Goal: Book appointment/travel/reservation

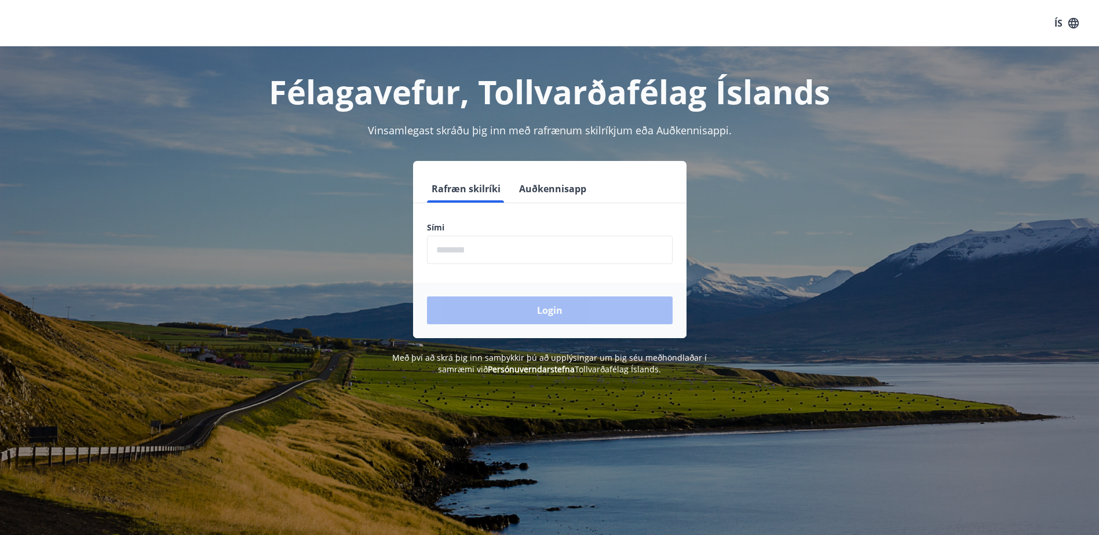
click at [517, 247] on input "phone" at bounding box center [550, 250] width 246 height 28
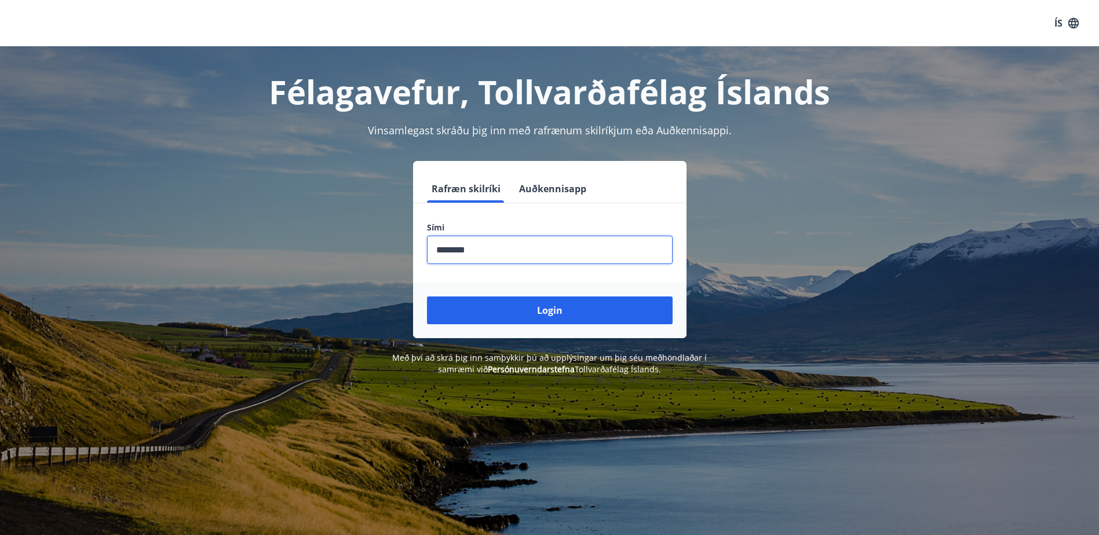
type input "********"
click at [427, 297] on button "Login" at bounding box center [550, 311] width 246 height 28
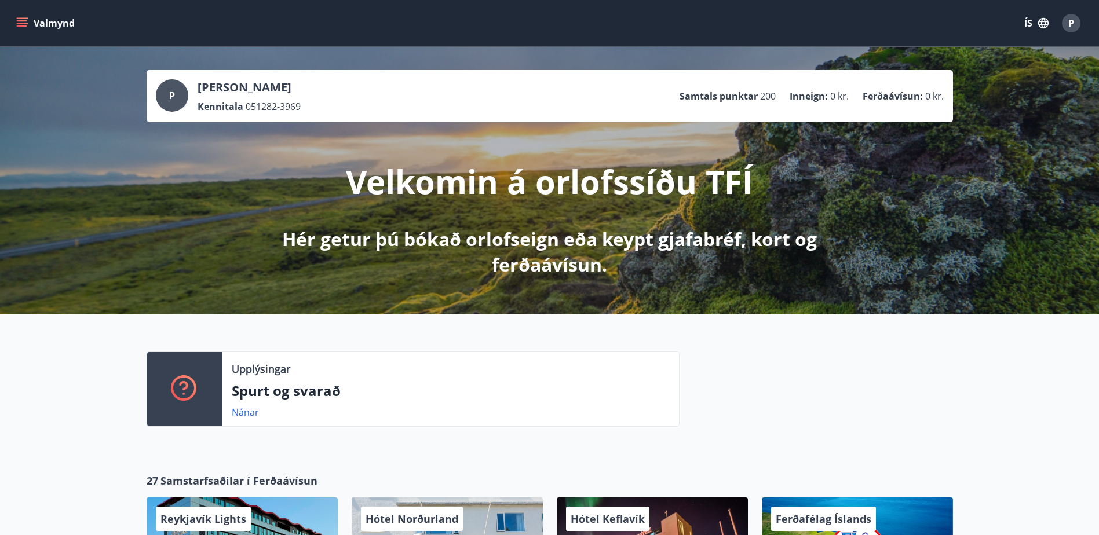
click at [17, 26] on icon "menu" at bounding box center [22, 25] width 10 height 1
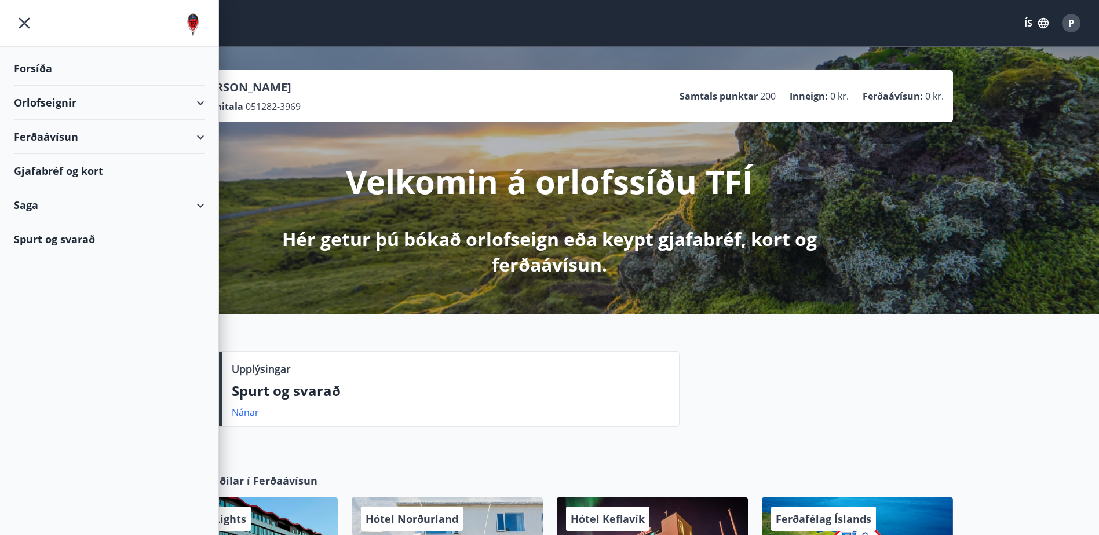
click at [197, 101] on div "Orlofseignir" at bounding box center [109, 103] width 191 height 34
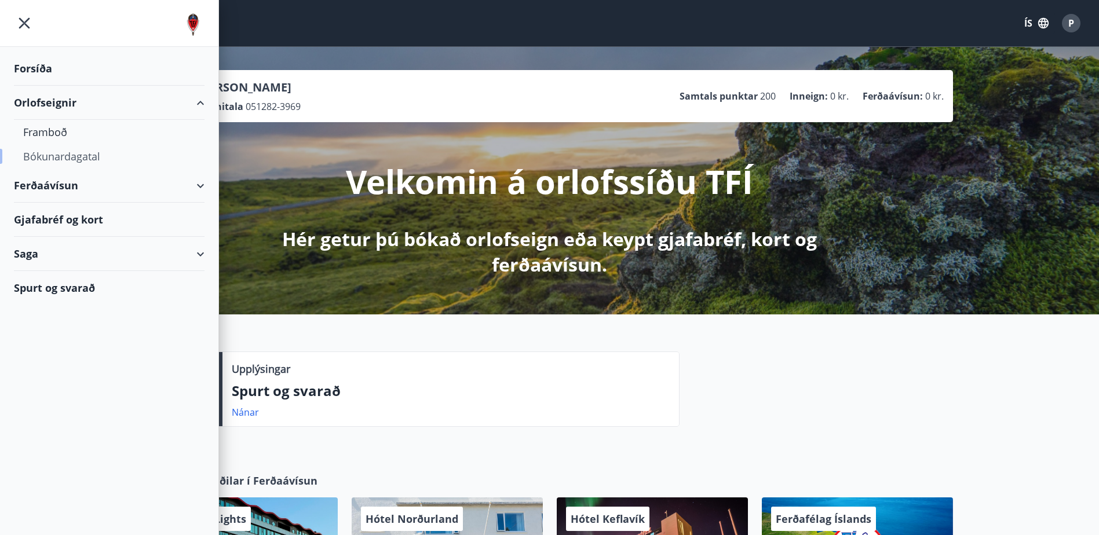
click at [83, 159] on div "Bókunardagatal" at bounding box center [109, 156] width 172 height 24
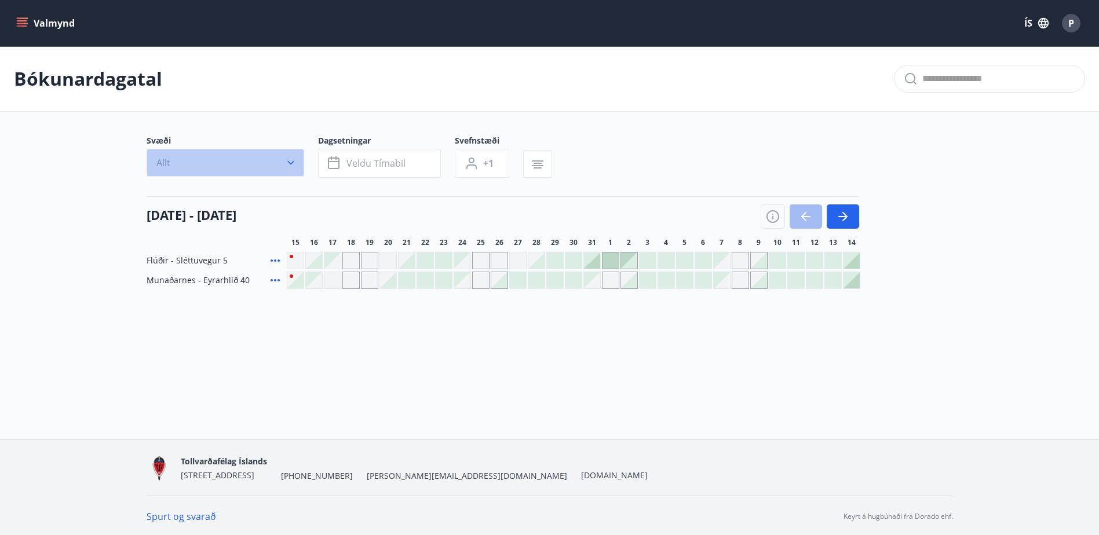
click at [281, 163] on button "Allt" at bounding box center [226, 163] width 158 height 28
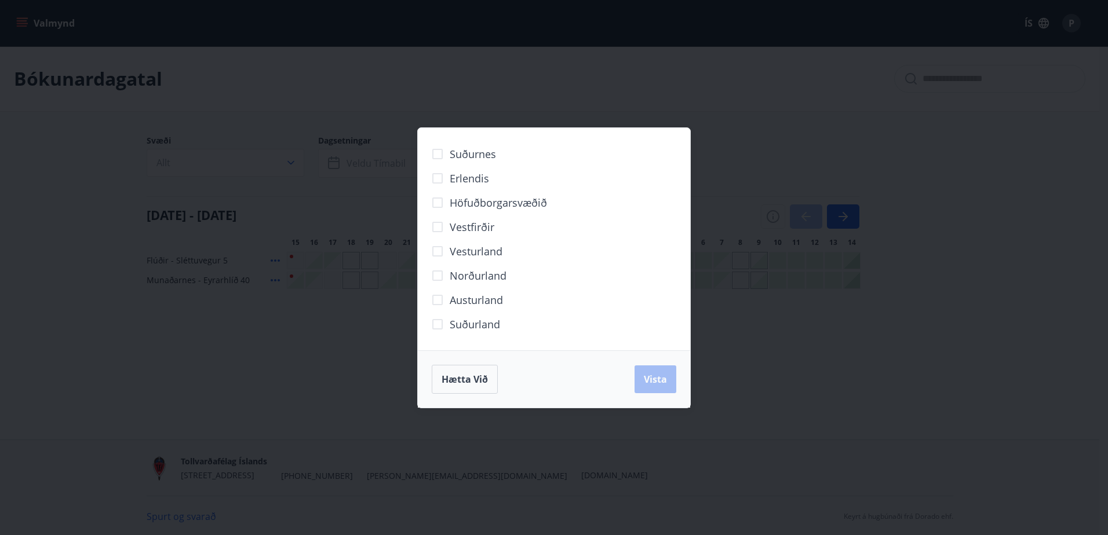
click at [342, 115] on div "Suðurnes Erlendis Höfuðborgarsvæðið [GEOGRAPHIC_DATA] [GEOGRAPHIC_DATA] [GEOGRA…" at bounding box center [554, 267] width 1108 height 535
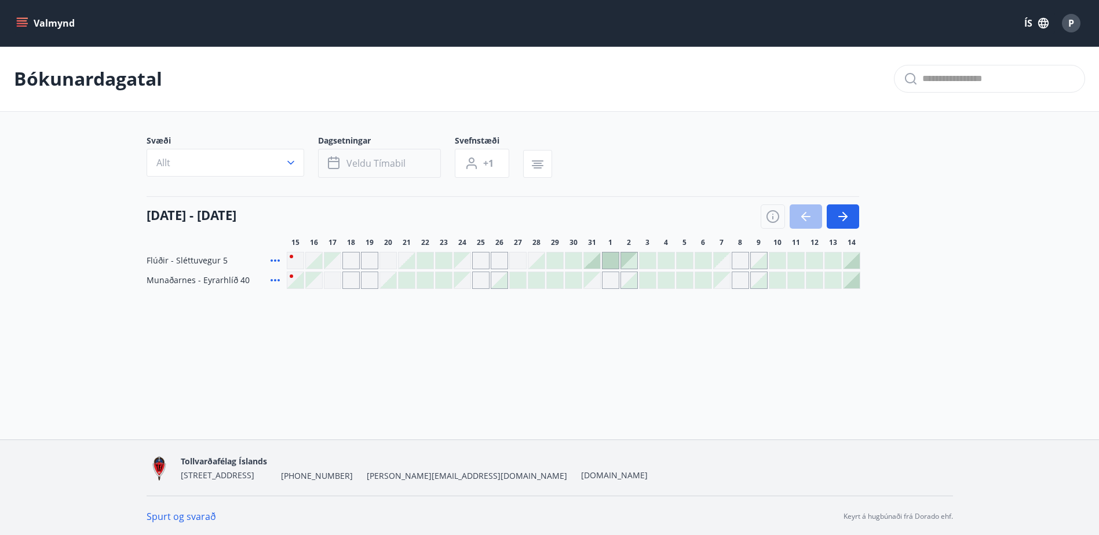
click at [399, 167] on span "Veldu tímabil" at bounding box center [375, 163] width 59 height 13
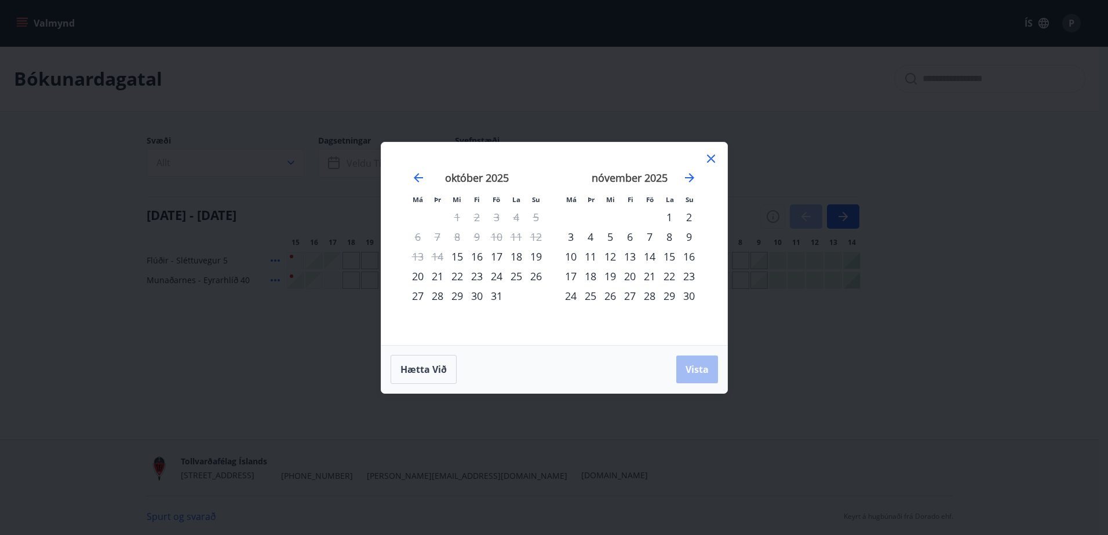
click at [493, 275] on div "24" at bounding box center [497, 277] width 20 height 20
click at [533, 276] on div "26" at bounding box center [536, 277] width 20 height 20
click at [695, 372] on span "Vista" at bounding box center [696, 369] width 23 height 13
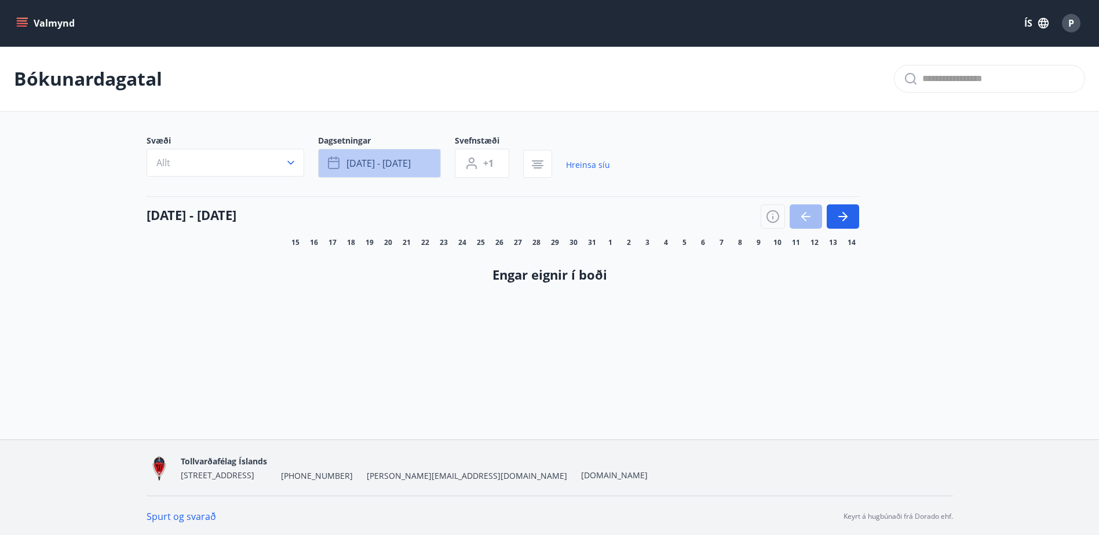
click at [424, 172] on button "[DATE] - [DATE]" at bounding box center [379, 163] width 123 height 29
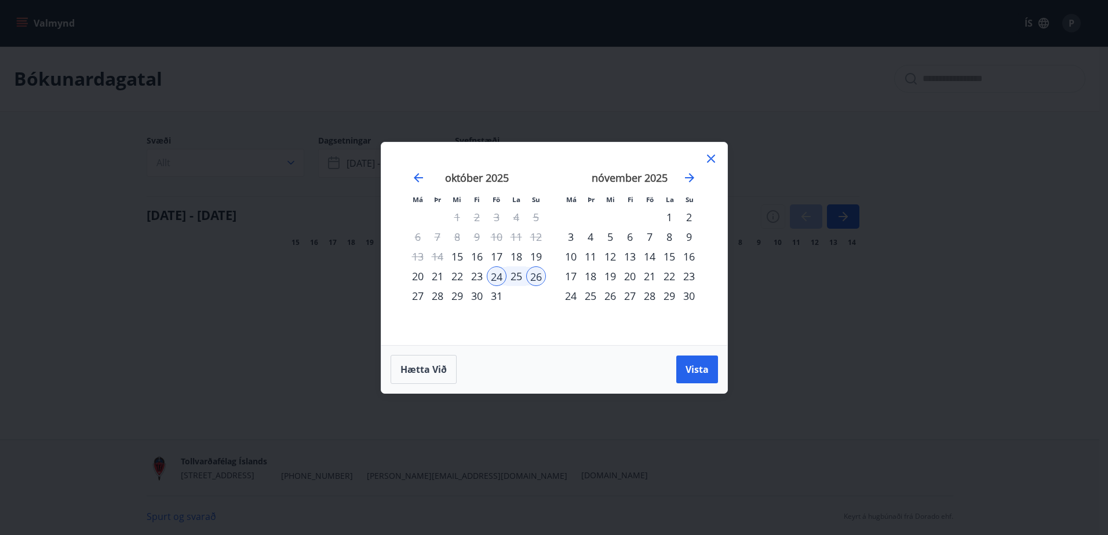
click at [497, 270] on div "24" at bounding box center [497, 277] width 20 height 20
click at [688, 235] on div "9" at bounding box center [689, 237] width 20 height 20
click at [695, 369] on span "Vista" at bounding box center [696, 369] width 23 height 13
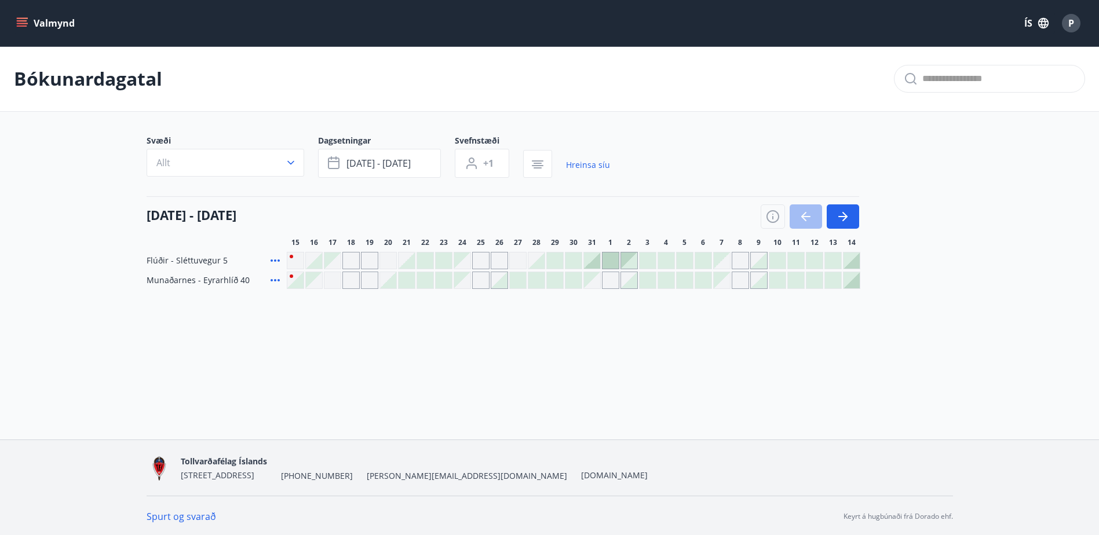
click at [353, 264] on div "Gráir dagar eru ekki bókanlegir" at bounding box center [350, 260] width 17 height 17
click at [371, 261] on div "Gráir dagar eru ekki bókanlegir" at bounding box center [369, 260] width 17 height 17
click at [556, 260] on div at bounding box center [555, 261] width 16 height 16
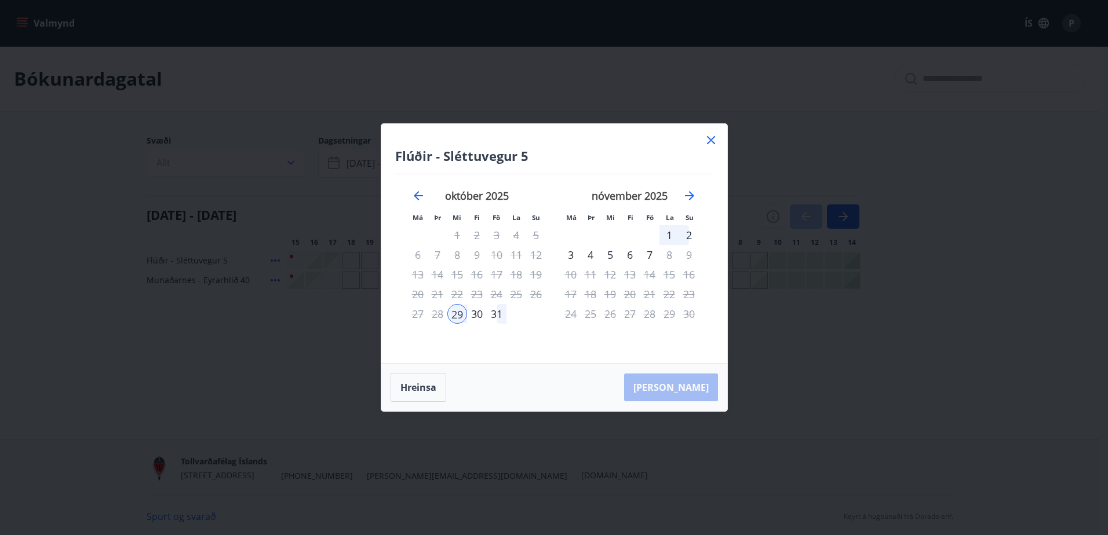
click at [705, 142] on icon at bounding box center [711, 140] width 14 height 14
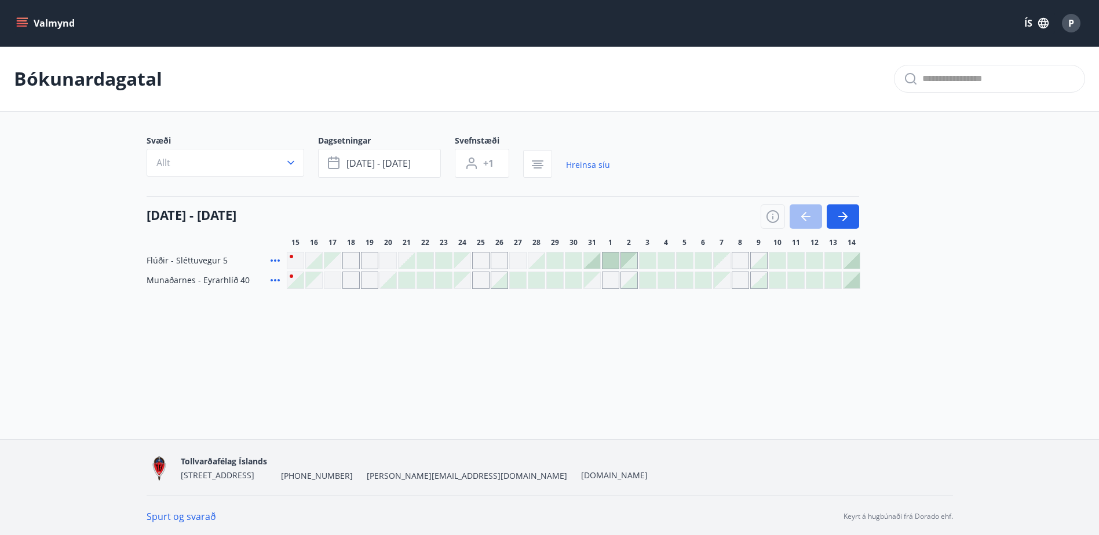
click at [502, 282] on div at bounding box center [499, 280] width 16 height 16
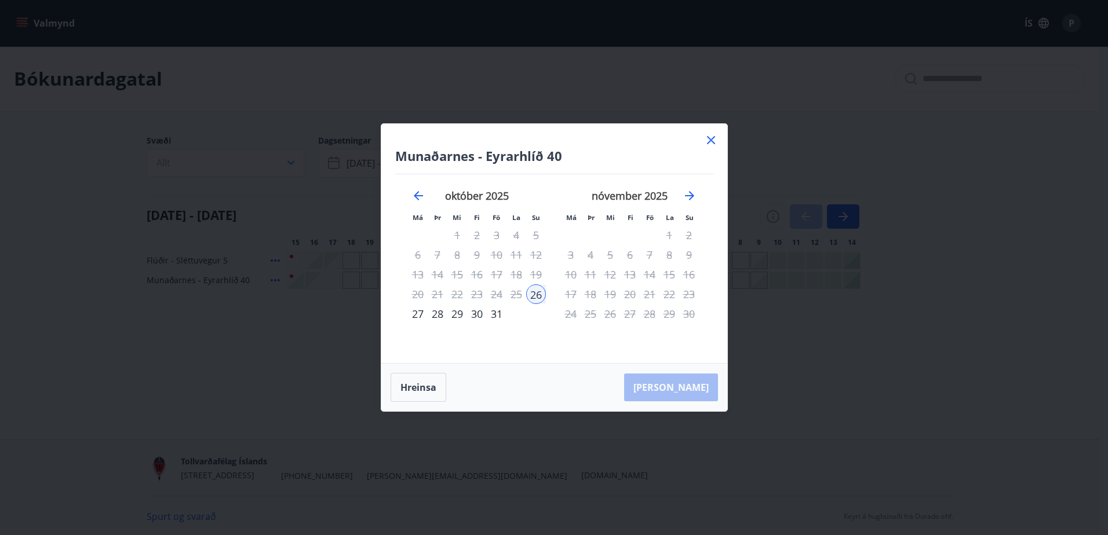
click at [422, 313] on div "27" at bounding box center [418, 314] width 20 height 20
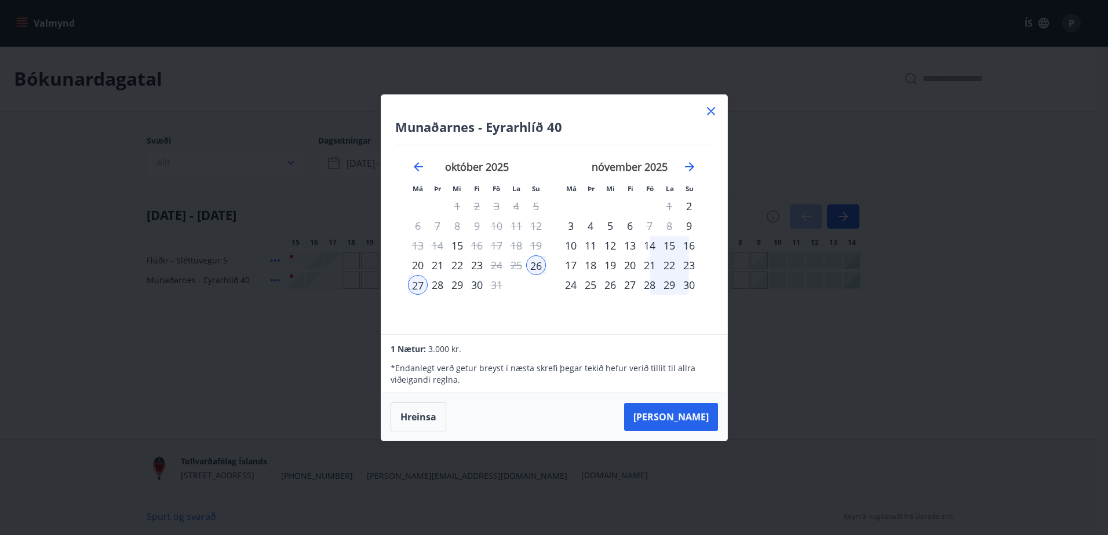
click at [436, 290] on div "28" at bounding box center [438, 285] width 20 height 20
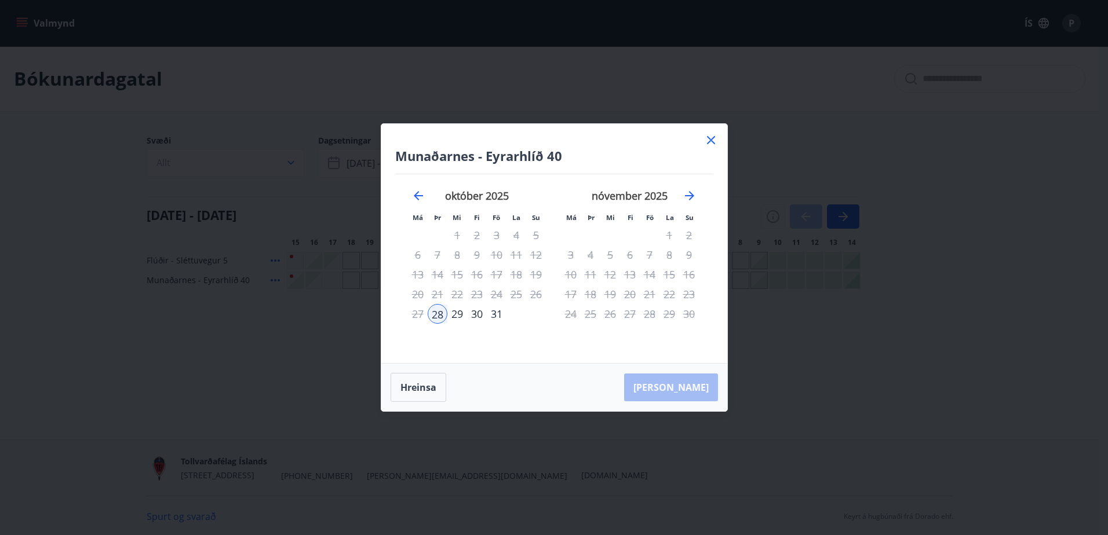
click at [415, 316] on div "27" at bounding box center [418, 314] width 20 height 20
click at [711, 143] on icon at bounding box center [711, 140] width 14 height 14
